Goal: Task Accomplishment & Management: Understand process/instructions

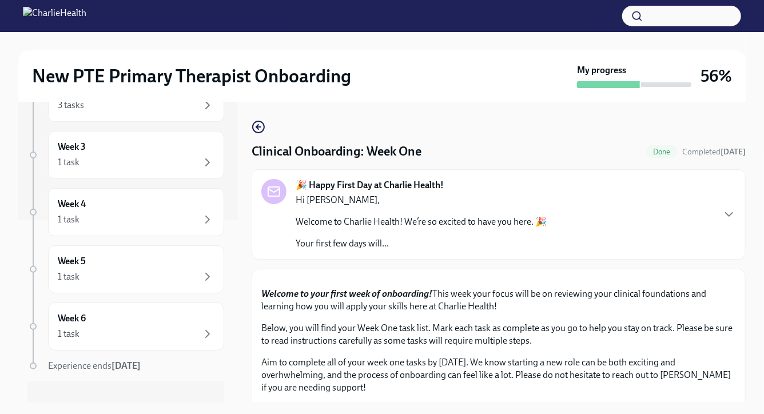
scroll to position [197, 0]
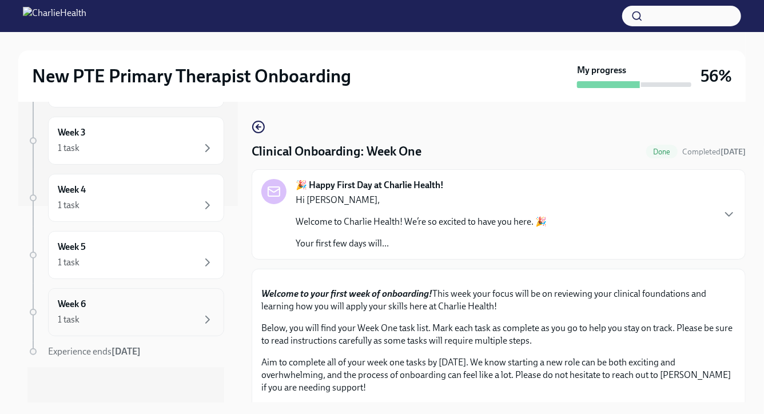
click at [183, 313] on div "1 task" at bounding box center [136, 320] width 157 height 14
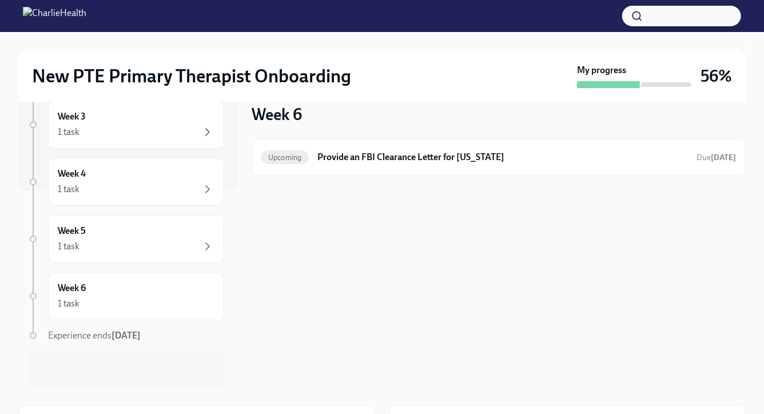
scroll to position [24, 0]
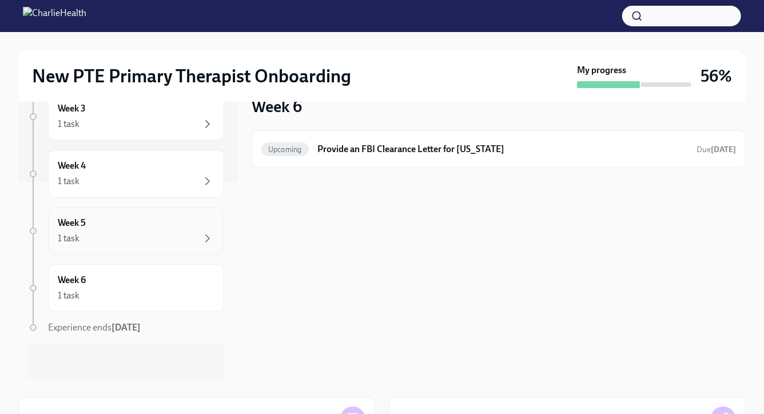
click at [158, 243] on div "1 task" at bounding box center [136, 239] width 157 height 14
click at [145, 282] on div "Week 6 1 task" at bounding box center [136, 288] width 157 height 29
click at [153, 240] on div "1 task" at bounding box center [136, 239] width 157 height 14
click at [169, 182] on div "1 task" at bounding box center [136, 181] width 157 height 14
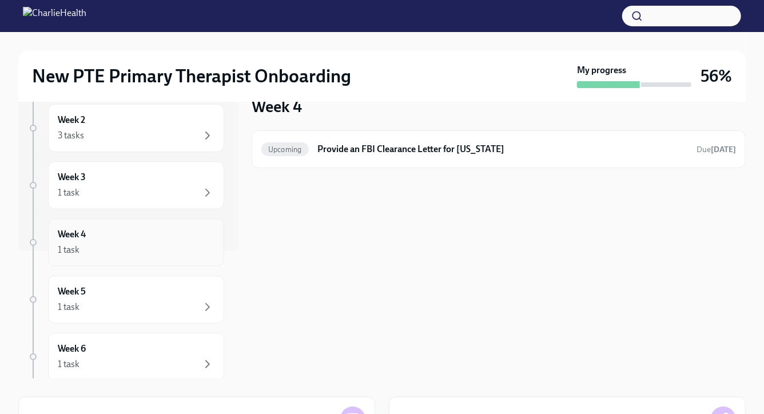
scroll to position [118, 0]
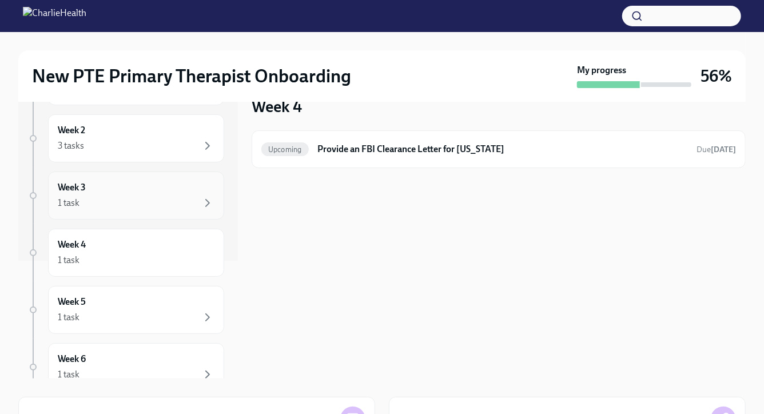
click at [160, 208] on div "1 task" at bounding box center [136, 203] width 157 height 14
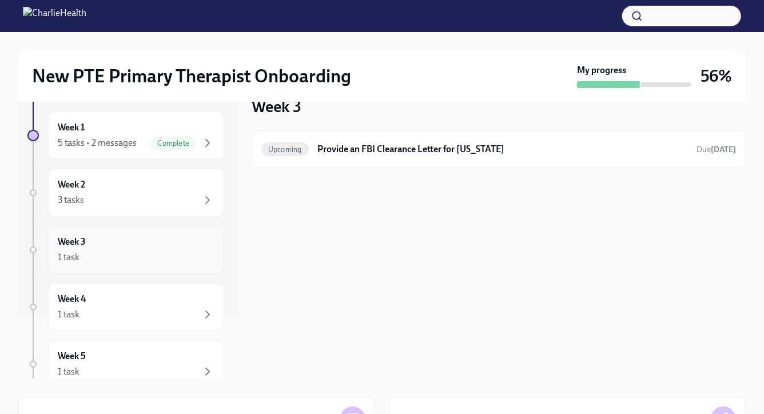
scroll to position [50, 0]
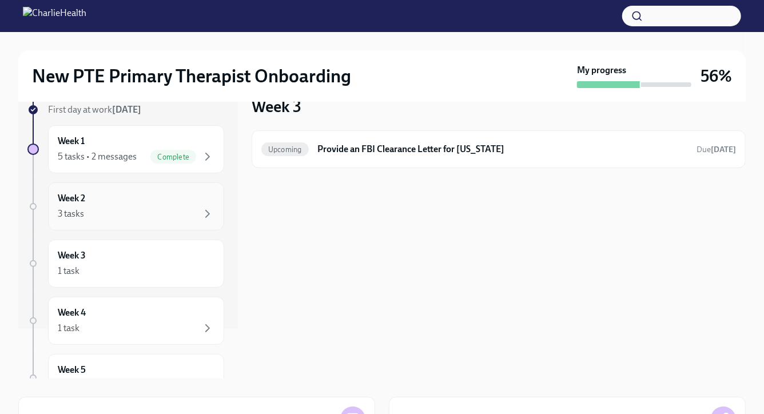
click at [156, 217] on div "3 tasks" at bounding box center [136, 214] width 157 height 14
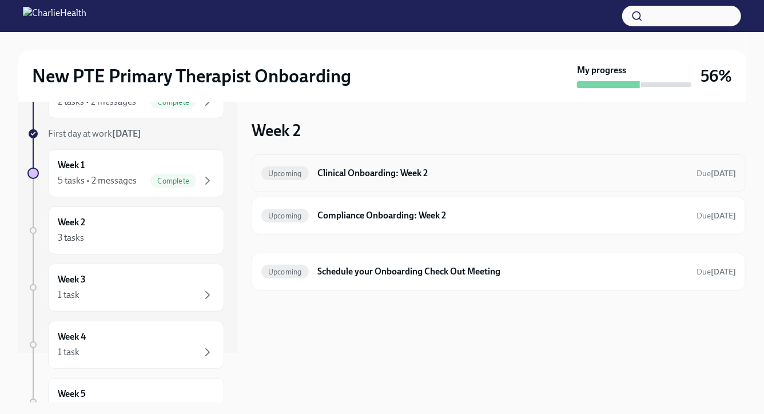
click at [424, 180] on div "Upcoming Clinical Onboarding: Week 2 Due [DATE]" at bounding box center [498, 173] width 475 height 18
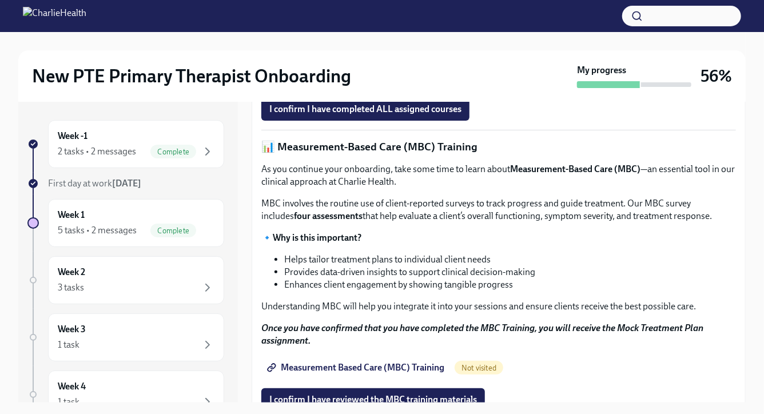
scroll to position [406, 0]
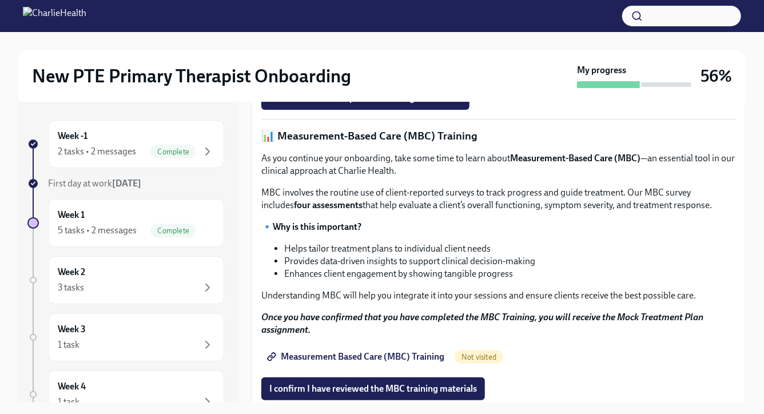
click at [398, 77] on strong "Access Your Docebo Training Here!" at bounding box center [342, 71] width 138 height 11
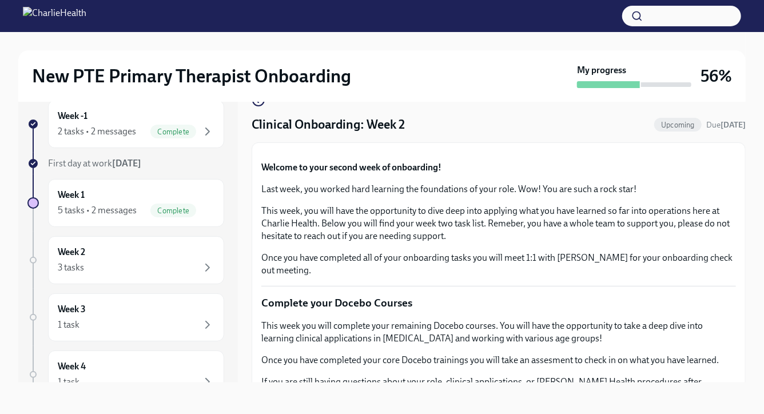
scroll to position [0, 0]
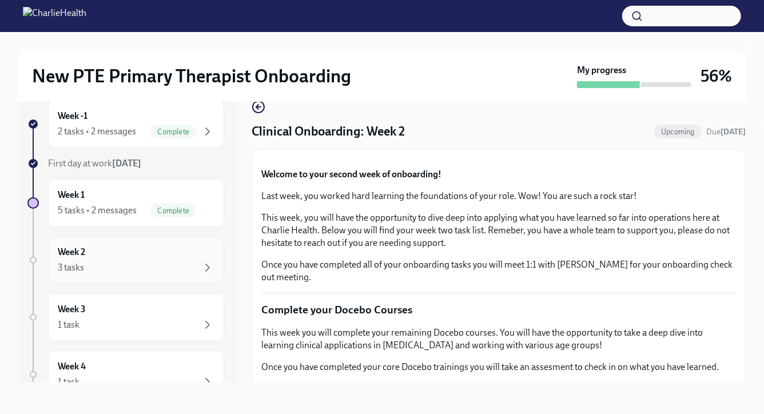
click at [187, 275] on div "Week 2 3 tasks" at bounding box center [136, 260] width 176 height 48
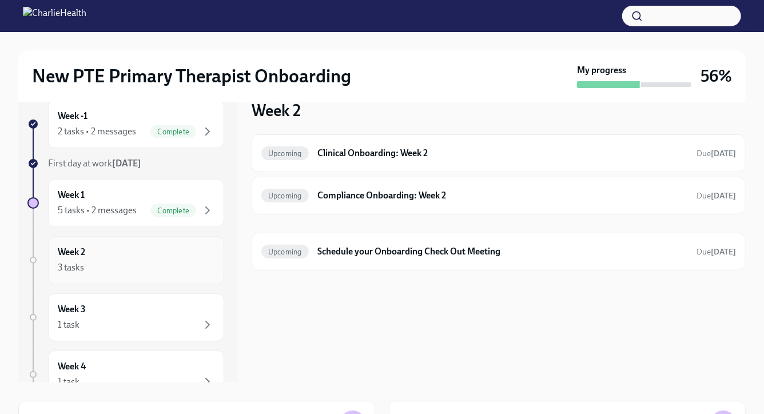
click at [196, 264] on div "3 tasks" at bounding box center [136, 268] width 157 height 14
click at [546, 200] on h6 "Compliance Onboarding: Week 2" at bounding box center [502, 195] width 369 height 13
